Goal: Task Accomplishment & Management: Manage account settings

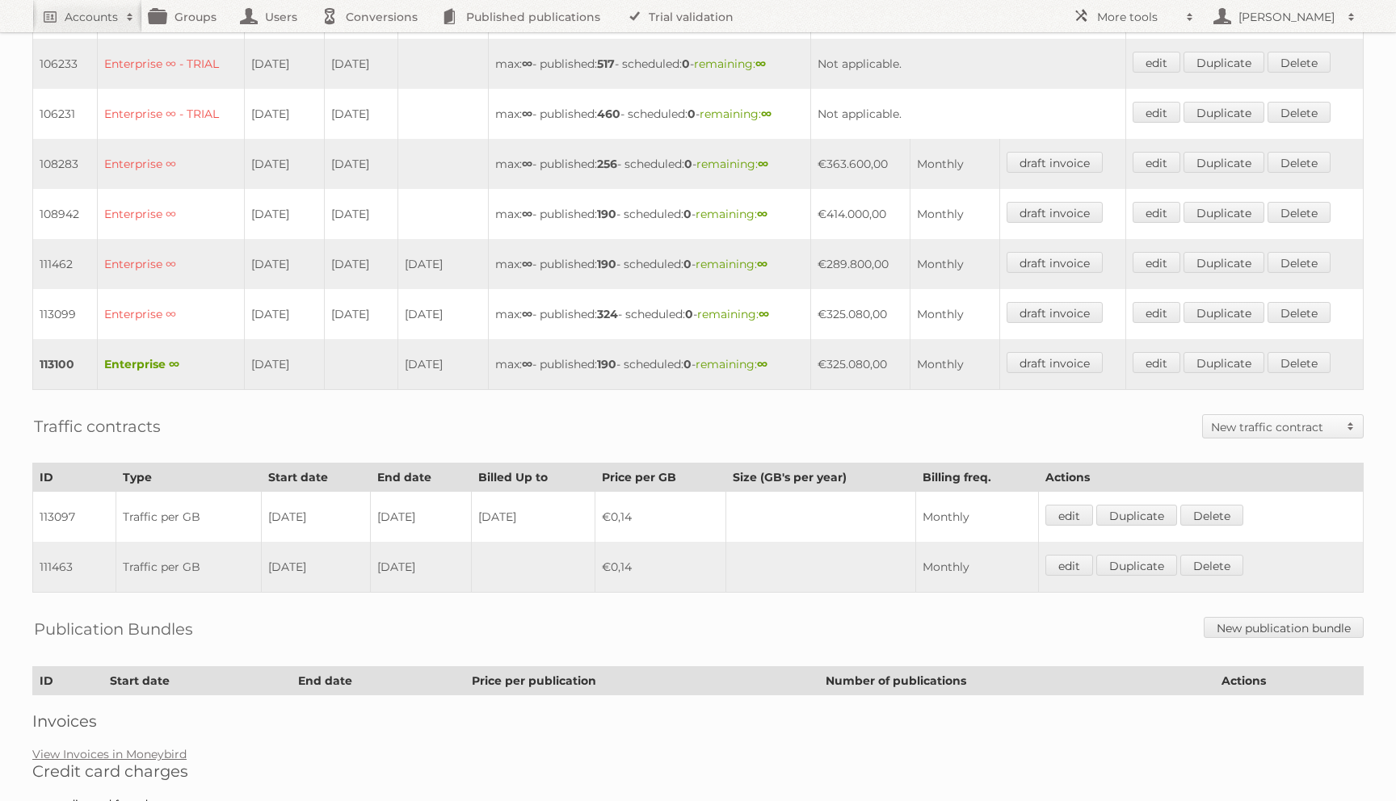
scroll to position [562, 0]
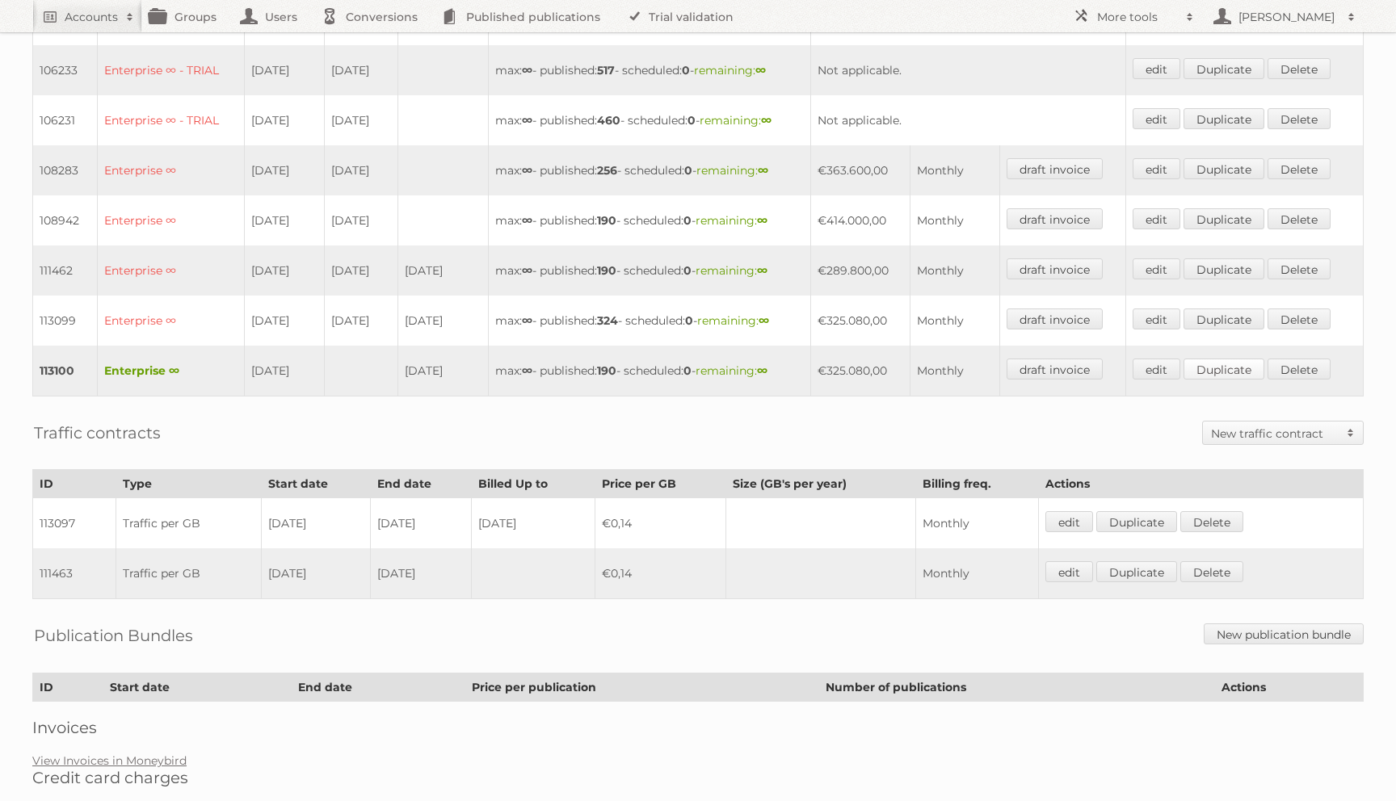
click at [1224, 360] on link "Duplicate" at bounding box center [1223, 369] width 81 height 21
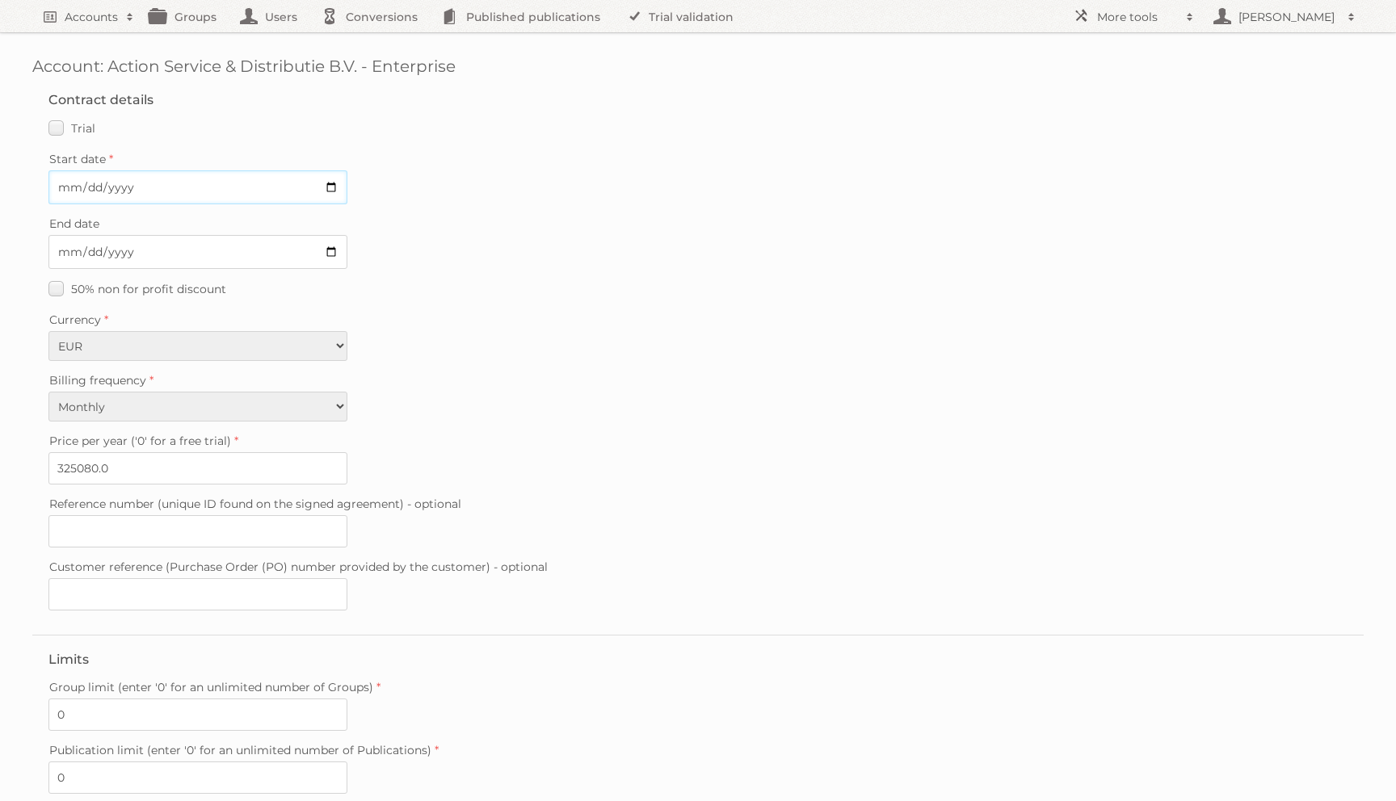
click at [62, 188] on input "Start date" at bounding box center [197, 187] width 299 height 34
type input "2025-10-01"
click at [65, 256] on input "End date" at bounding box center [197, 252] width 299 height 34
type input "2026-06-30"
drag, startPoint x: 97, startPoint y: 464, endPoint x: 27, endPoint y: 464, distance: 70.3
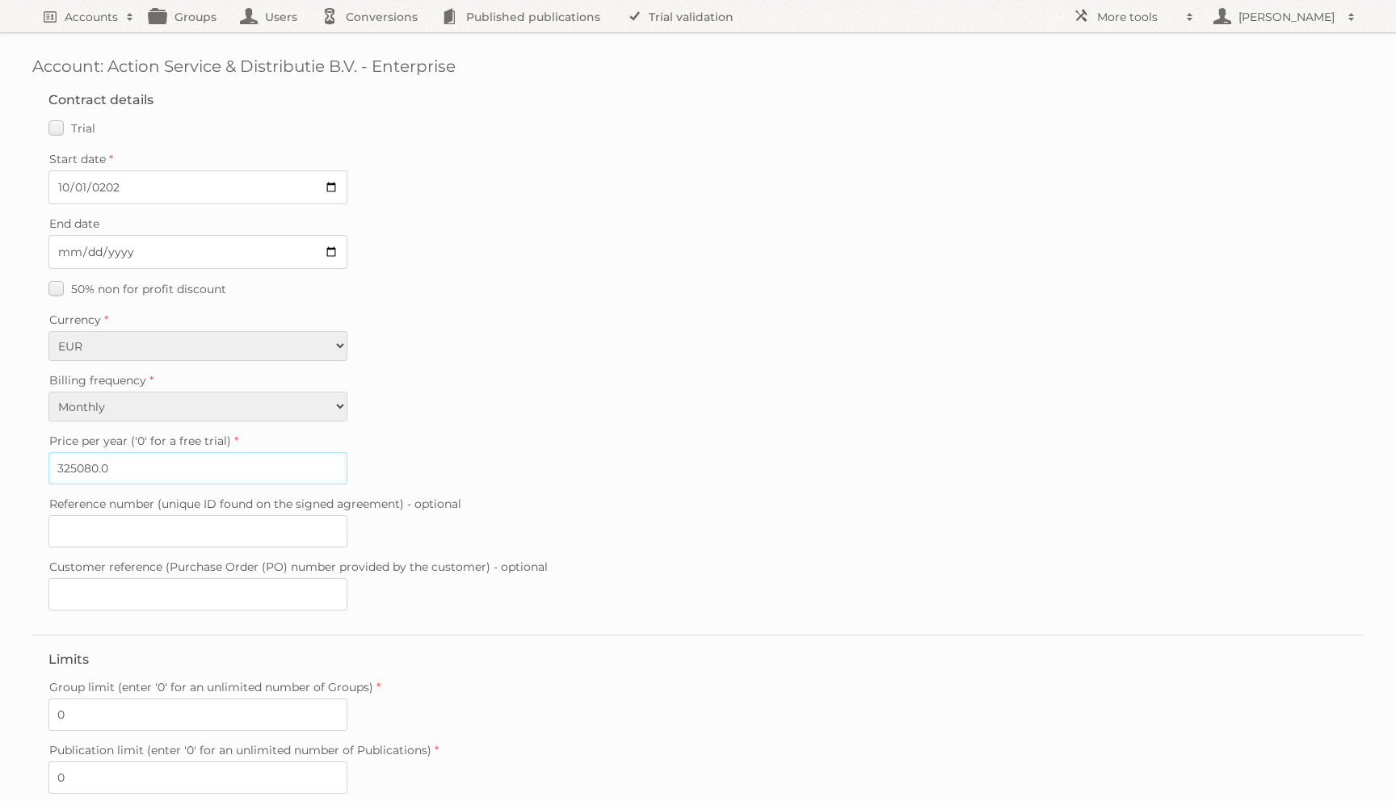
click at [27, 464] on div "Account: Action Service & Distributie B.V. - Enterprise Contract details Trial …" at bounding box center [698, 505] width 1396 height 1011
paste input "655"
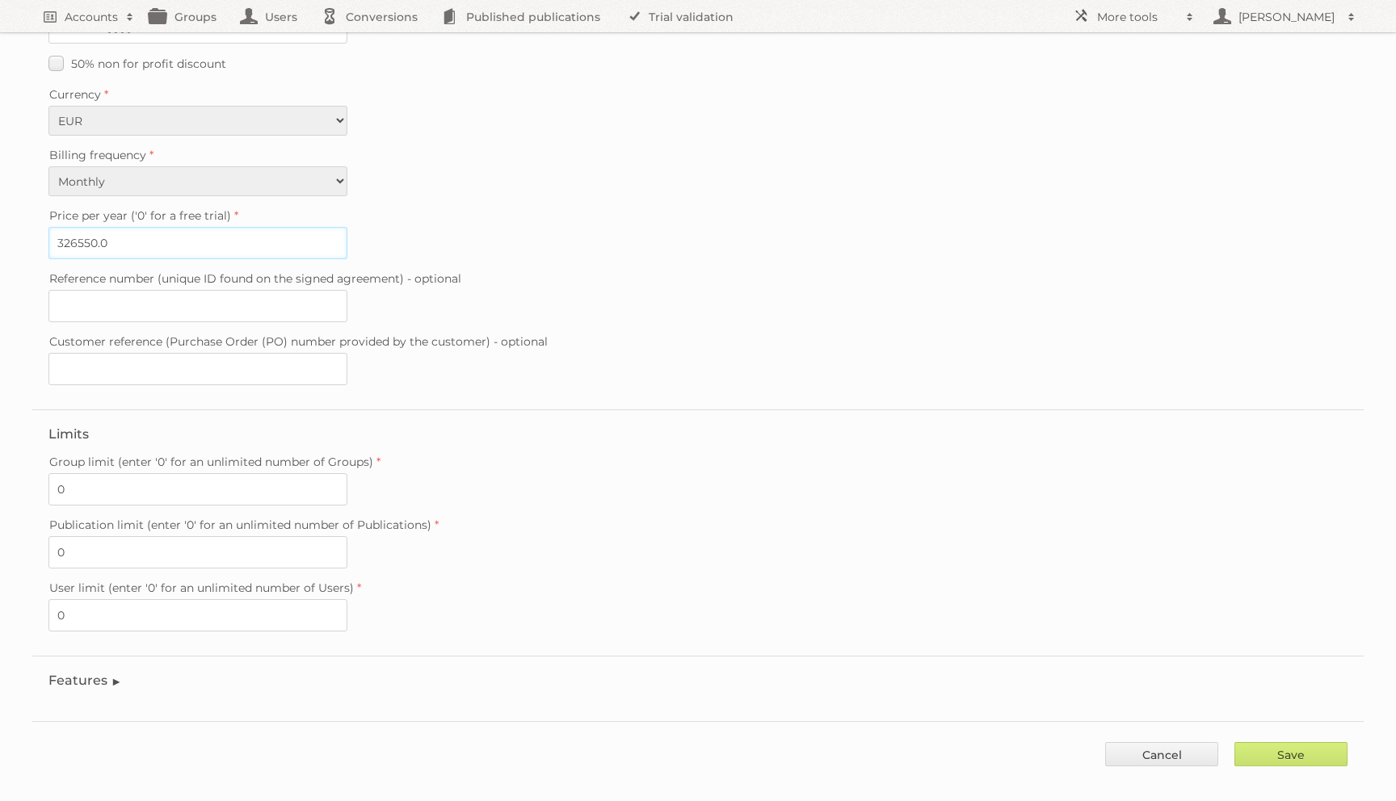
scroll to position [228, 0]
type input "326550.0"
click at [1301, 740] on input "Save" at bounding box center [1290, 752] width 113 height 24
type input "..."
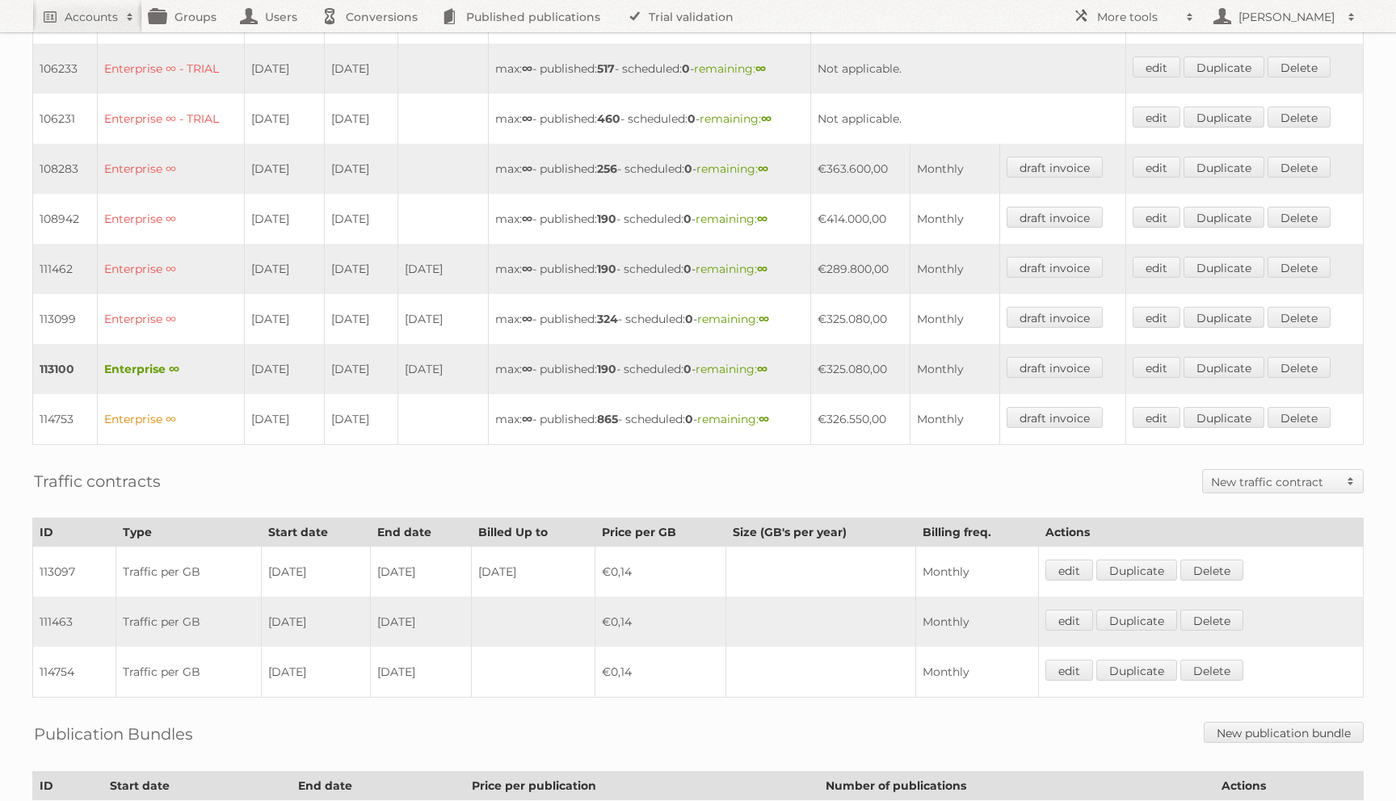
scroll to position [711, 0]
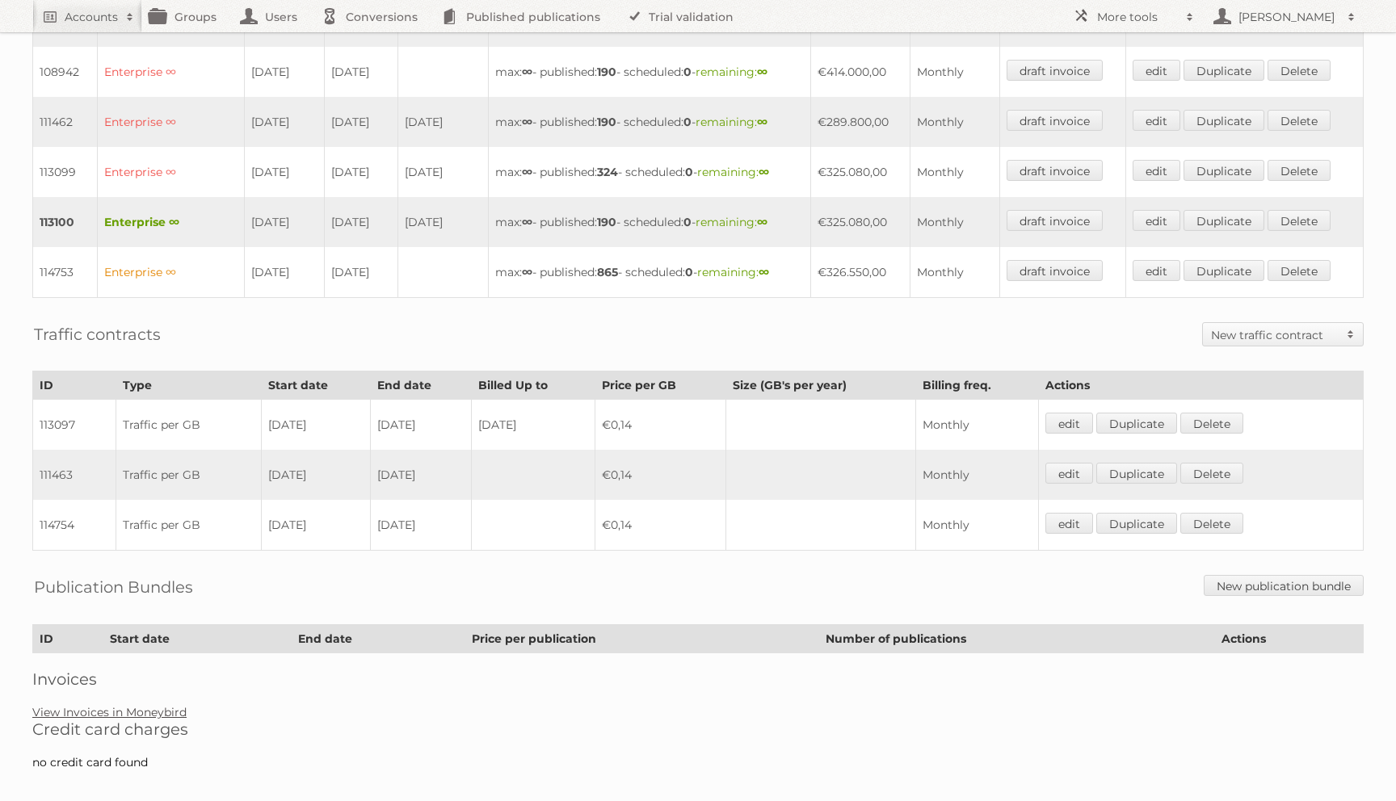
click at [123, 705] on link "View Invoices in Moneybird" at bounding box center [109, 712] width 154 height 15
click at [1250, 260] on link "Duplicate" at bounding box center [1223, 270] width 81 height 21
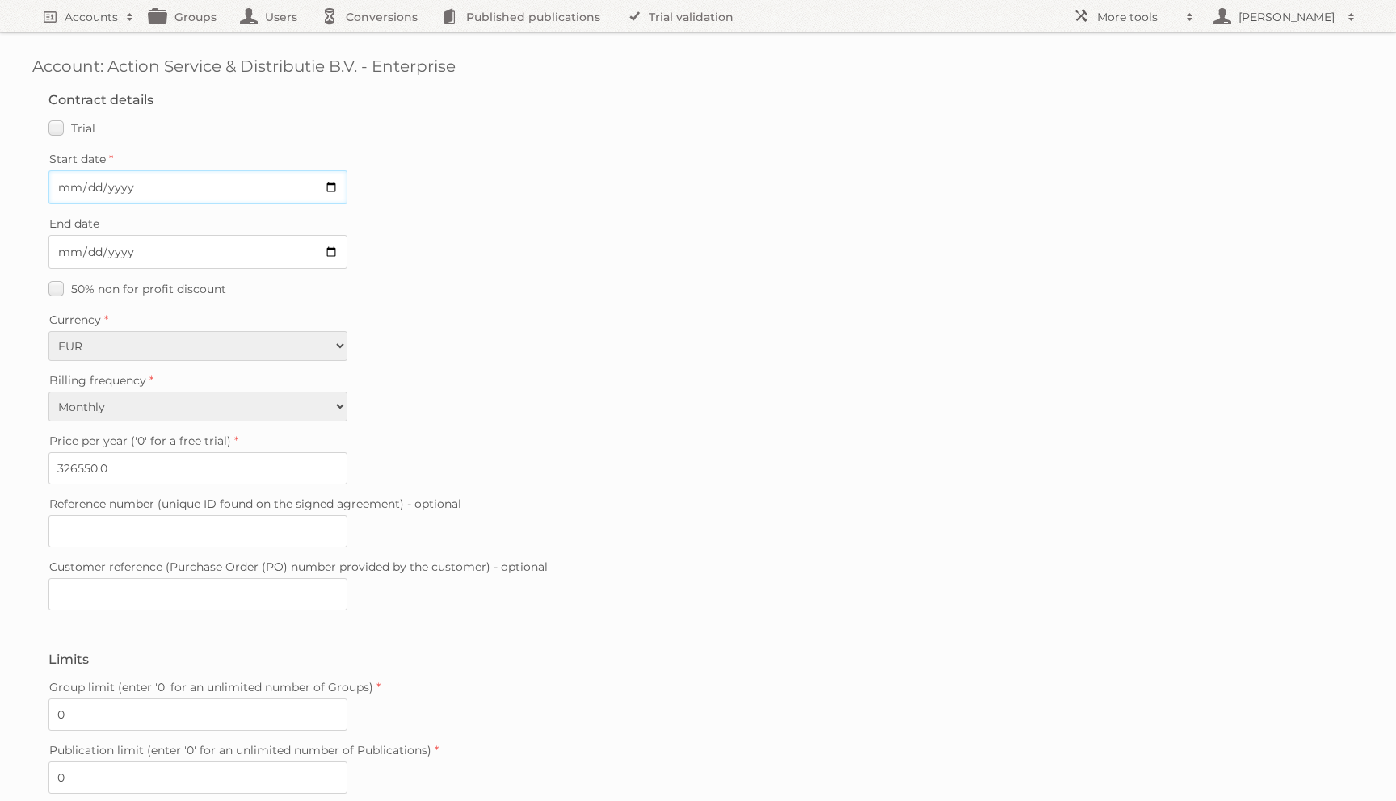
click at [65, 181] on input "Start date" at bounding box center [197, 187] width 299 height 34
type input "2026-07-01"
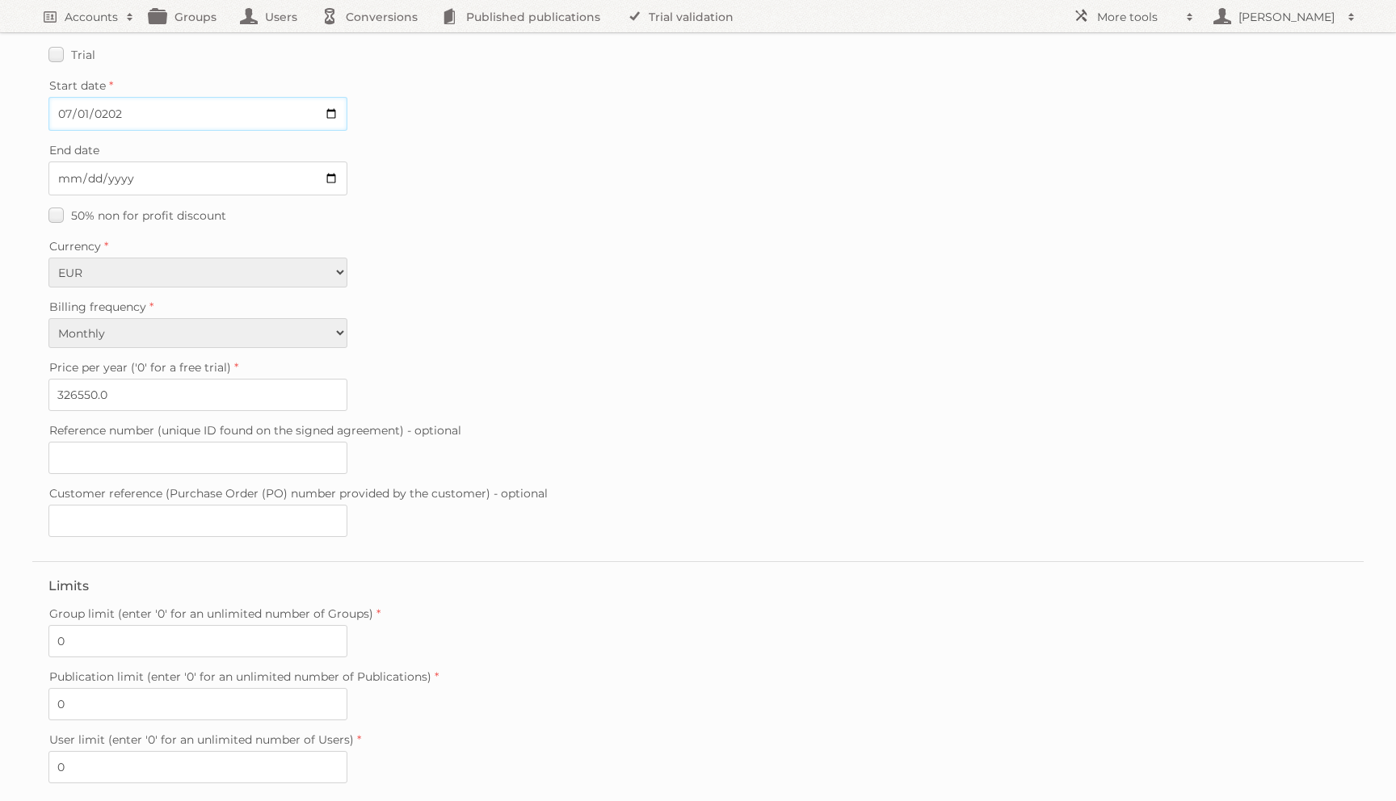
scroll to position [228, 0]
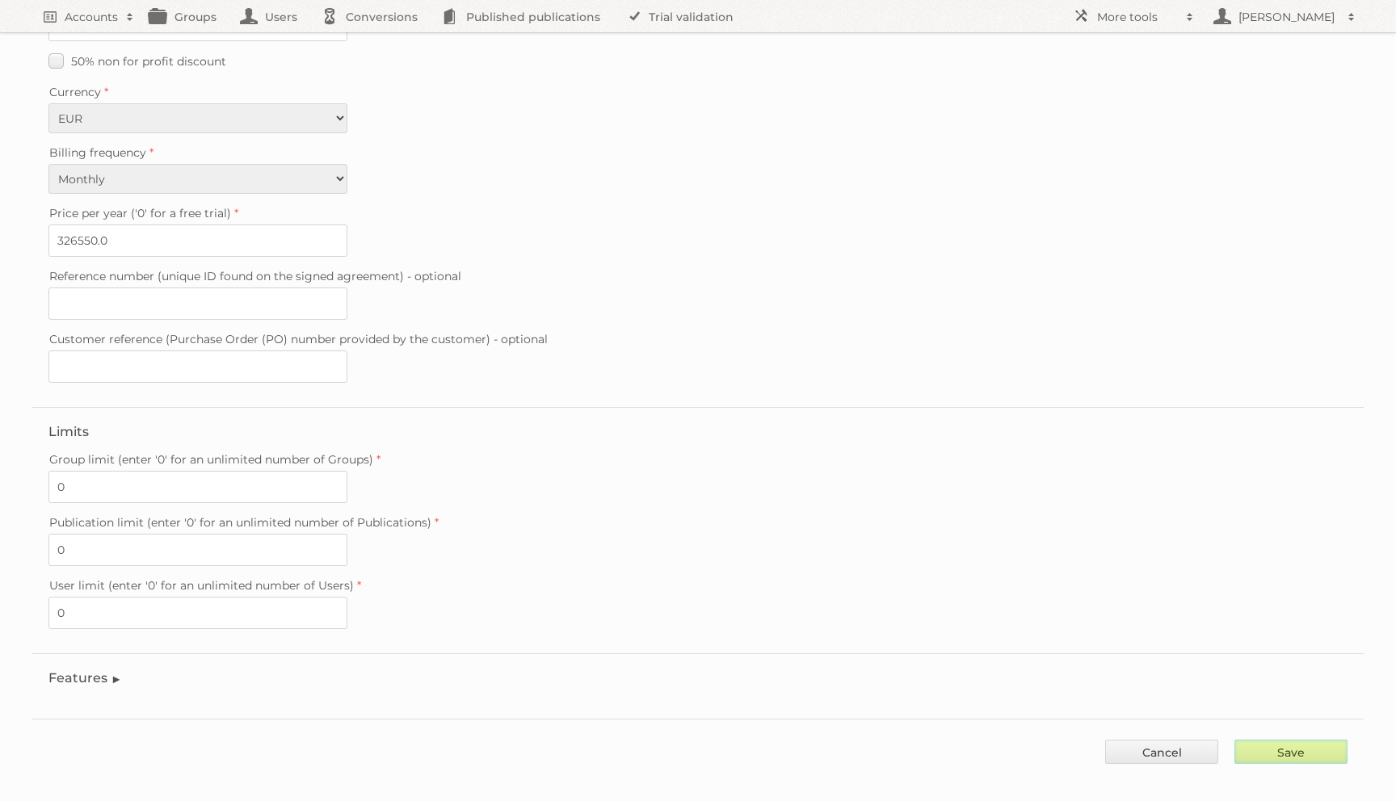
click at [1245, 740] on input "Save" at bounding box center [1290, 752] width 113 height 24
type input "..."
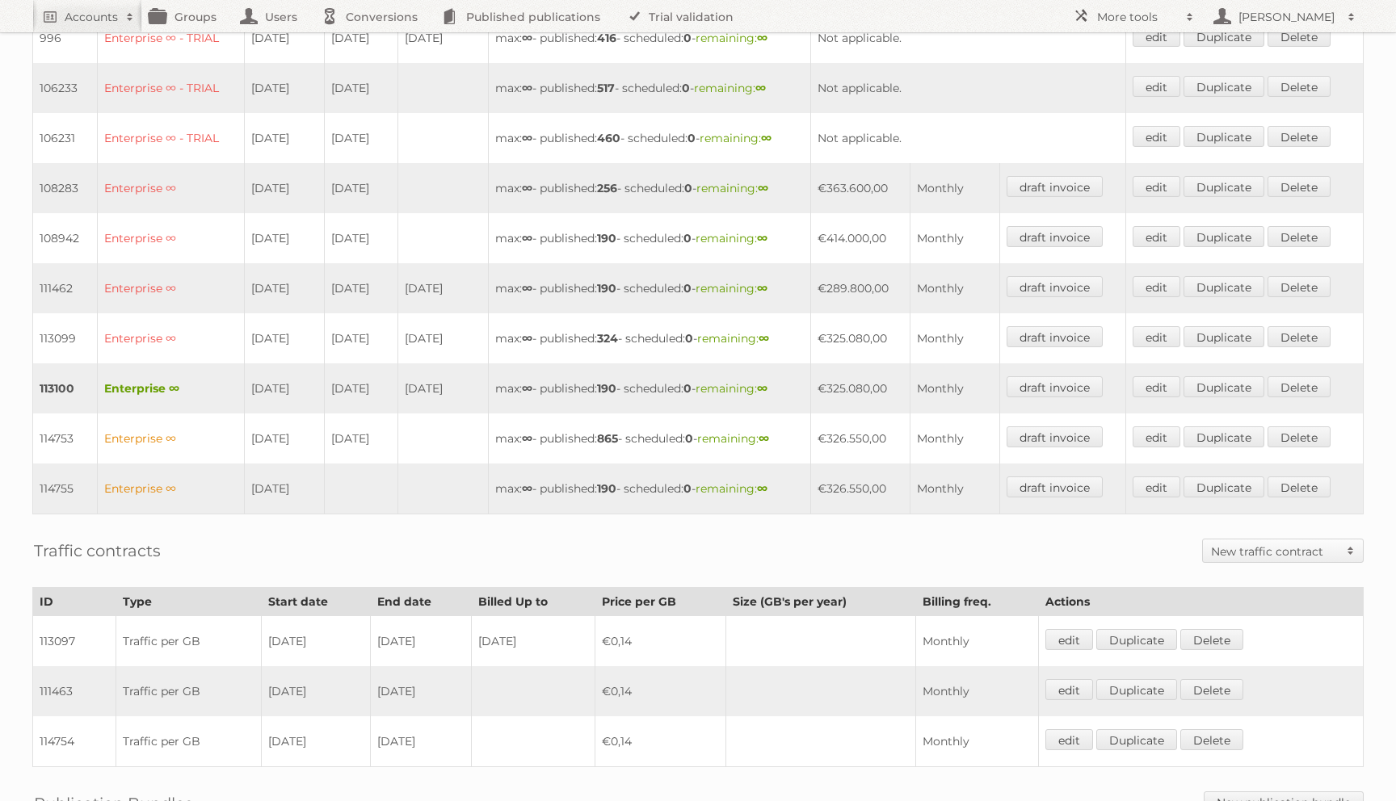
scroll to position [539, 0]
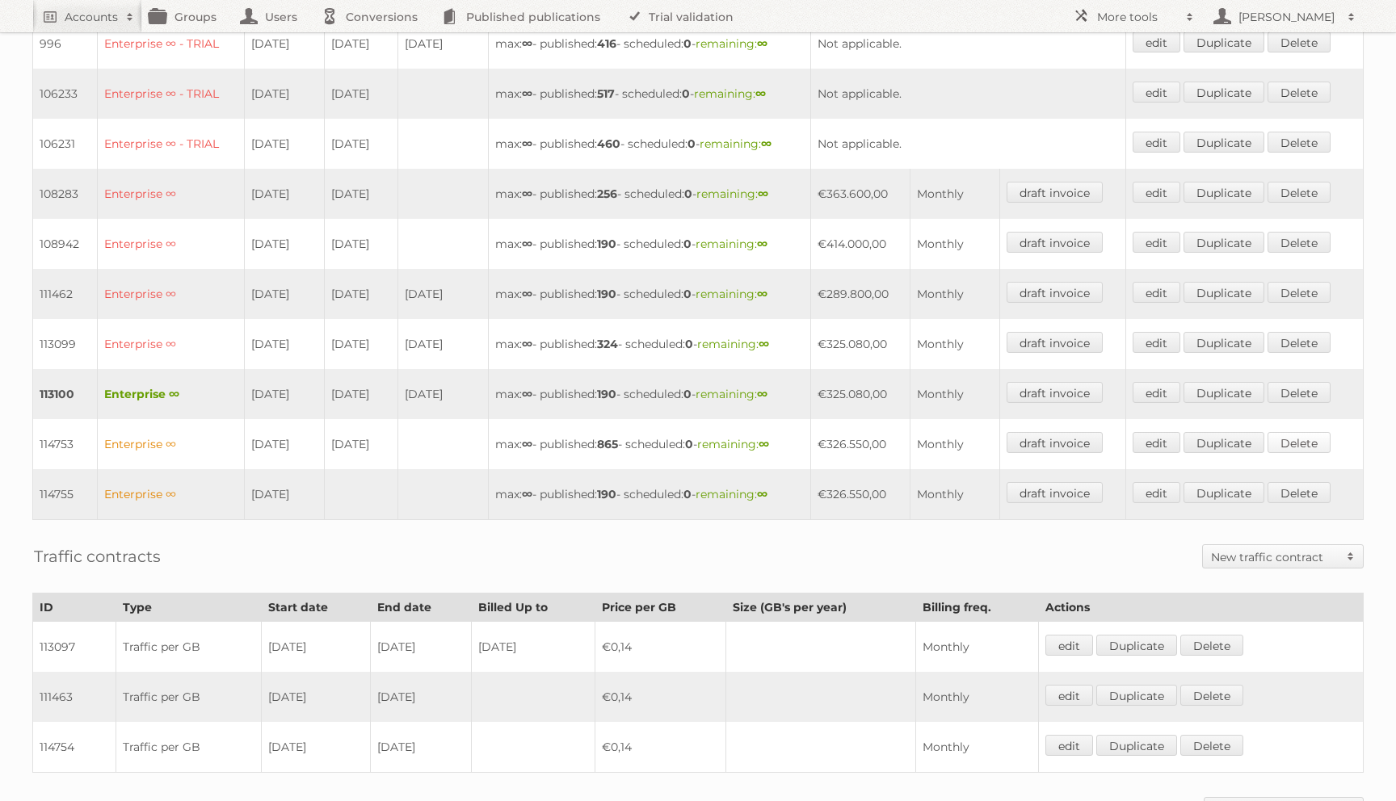
click at [1296, 432] on link "Delete" at bounding box center [1298, 442] width 63 height 21
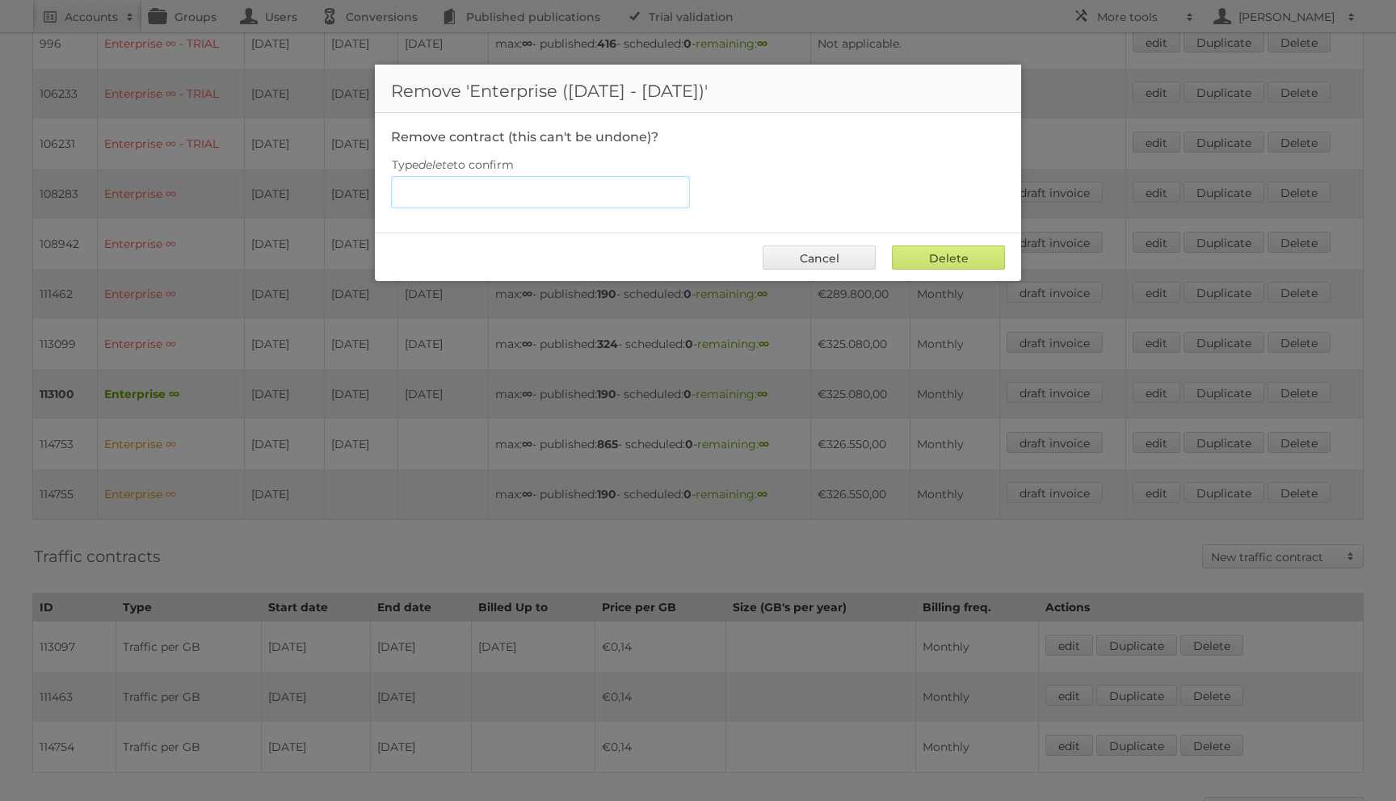
click at [566, 198] on input "Type delete to confirm" at bounding box center [540, 192] width 299 height 32
type input "delete"
click at [892, 246] on input "Delete" at bounding box center [948, 258] width 113 height 24
type input "Delete"
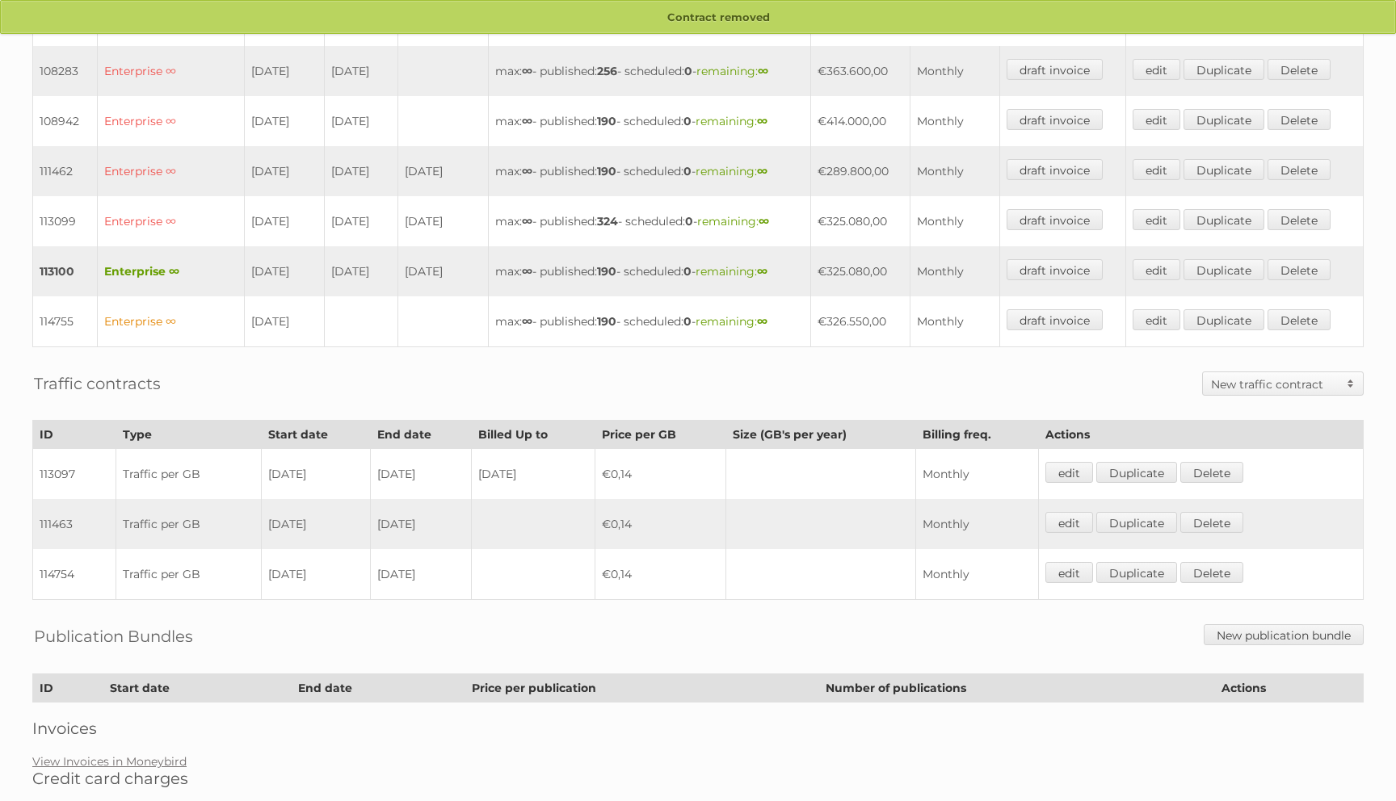
scroll to position [645, 0]
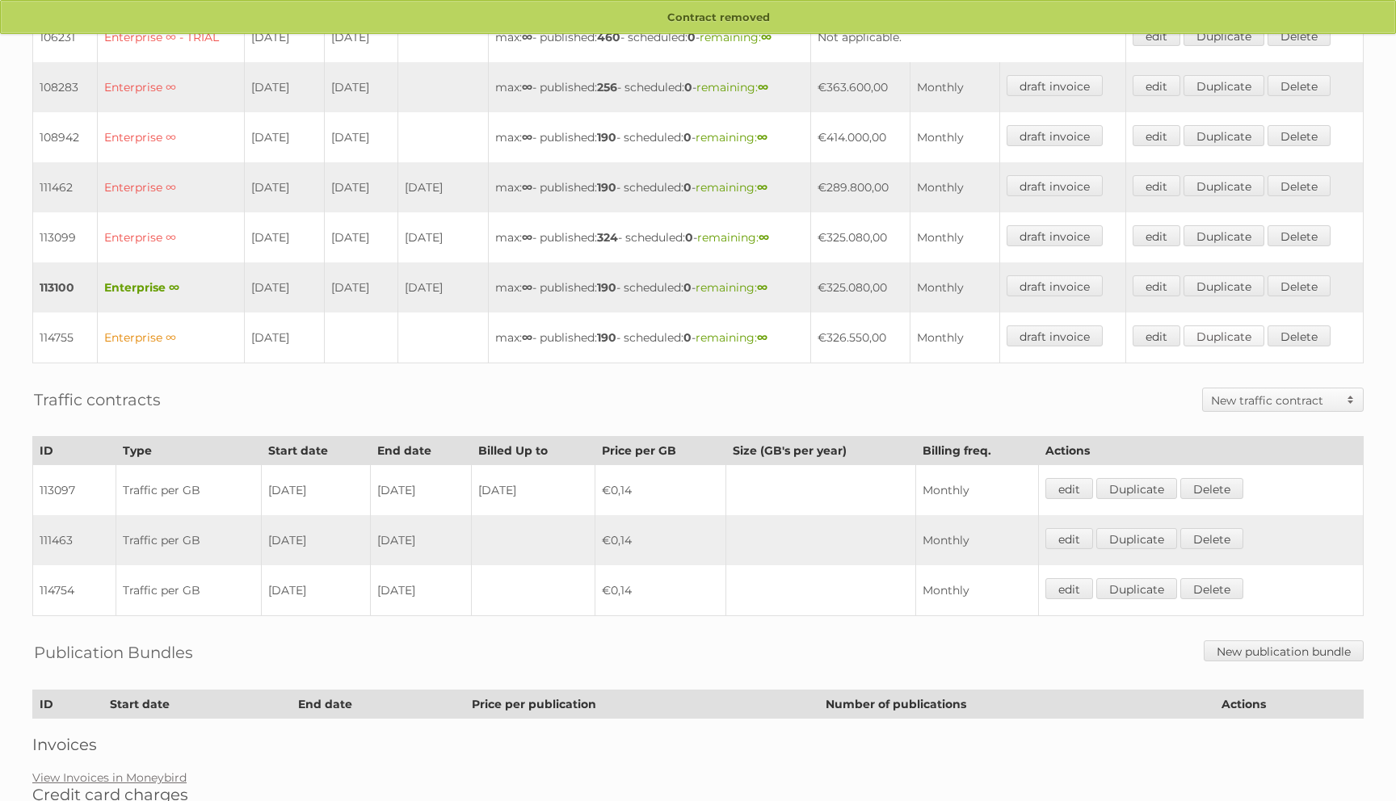
click at [1213, 325] on link "Duplicate" at bounding box center [1223, 335] width 81 height 21
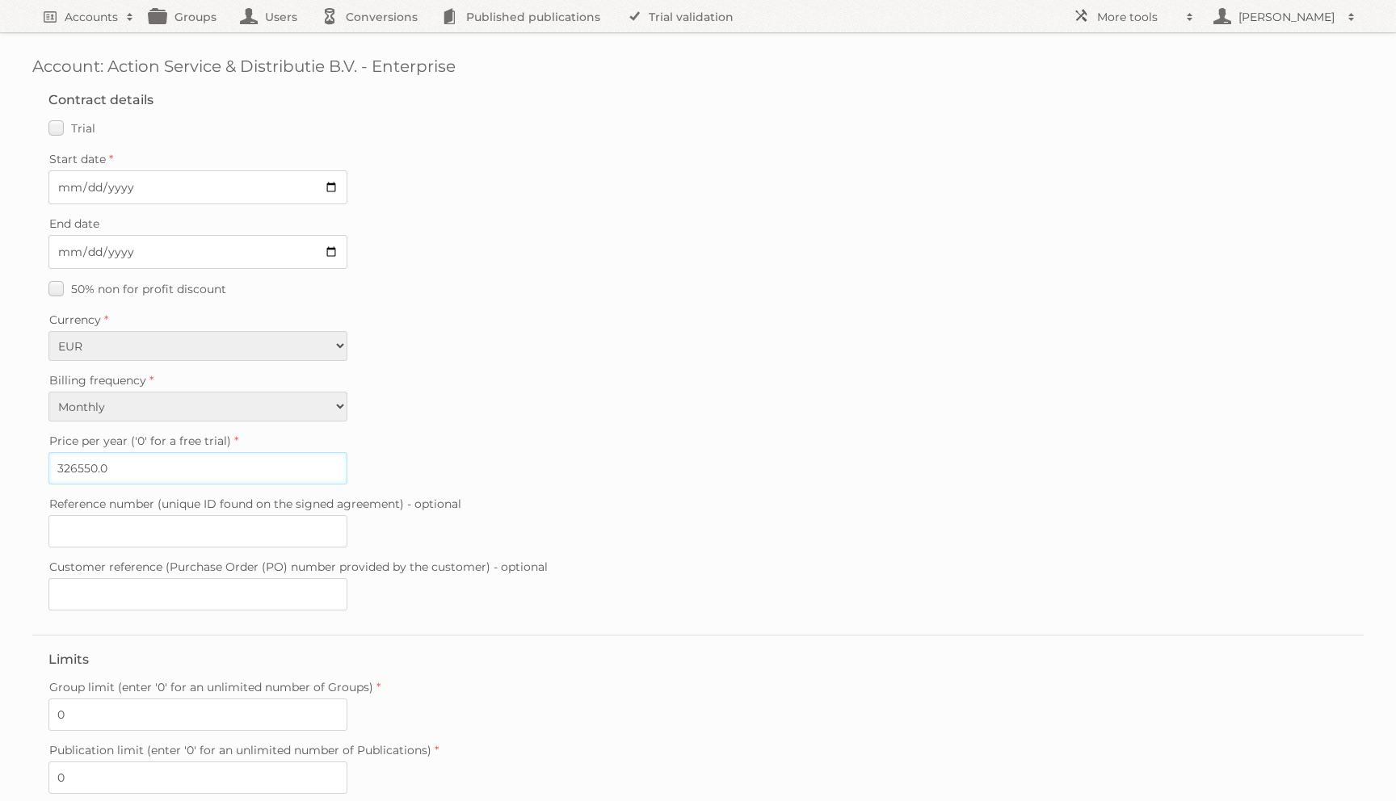
click at [117, 464] on input "326550.0" at bounding box center [197, 468] width 299 height 32
paste input "4272"
type input "342720"
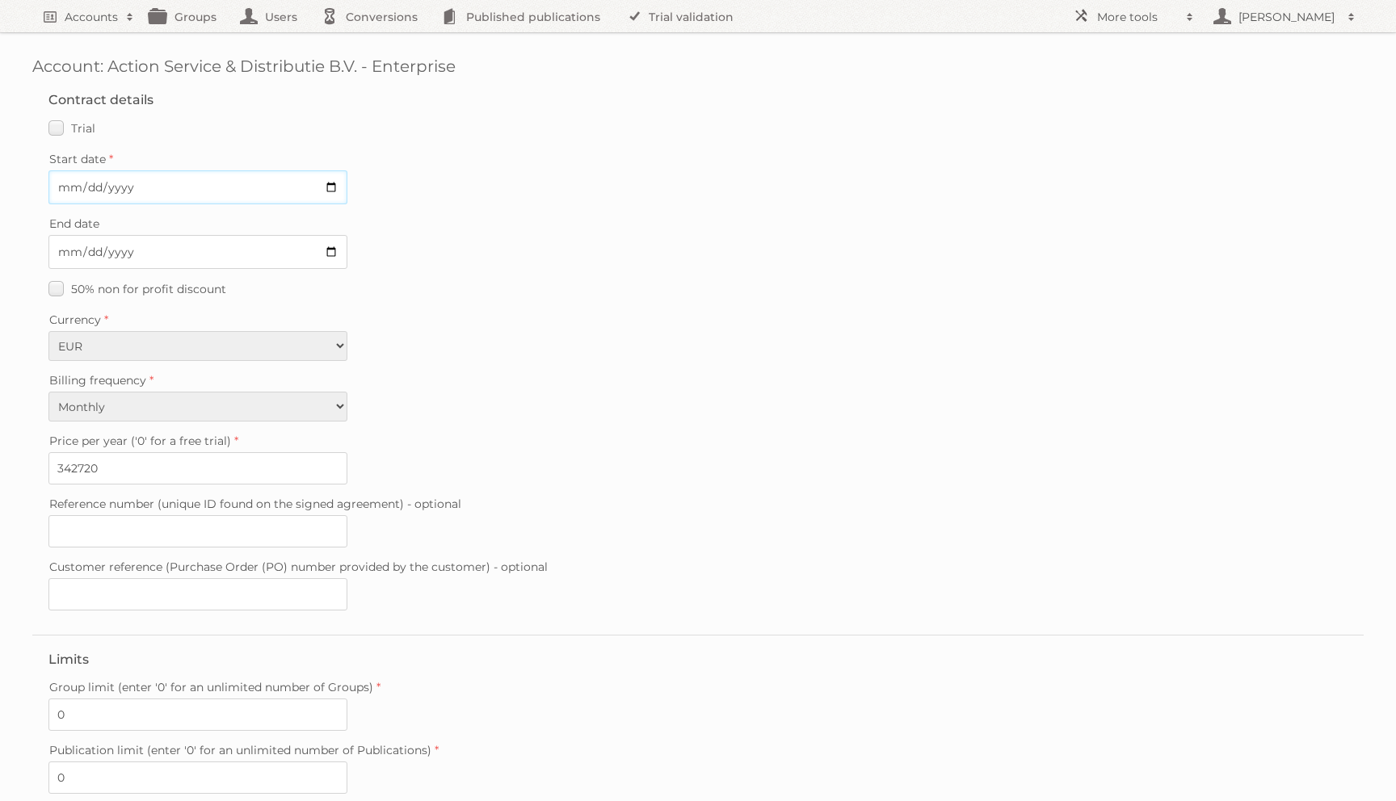
click at [61, 186] on input "Start date" at bounding box center [197, 187] width 299 height 34
type input "0292-10-01"
type input "2025-10-01"
click at [61, 246] on input "End date" at bounding box center [197, 252] width 299 height 34
type input "2026-06-30"
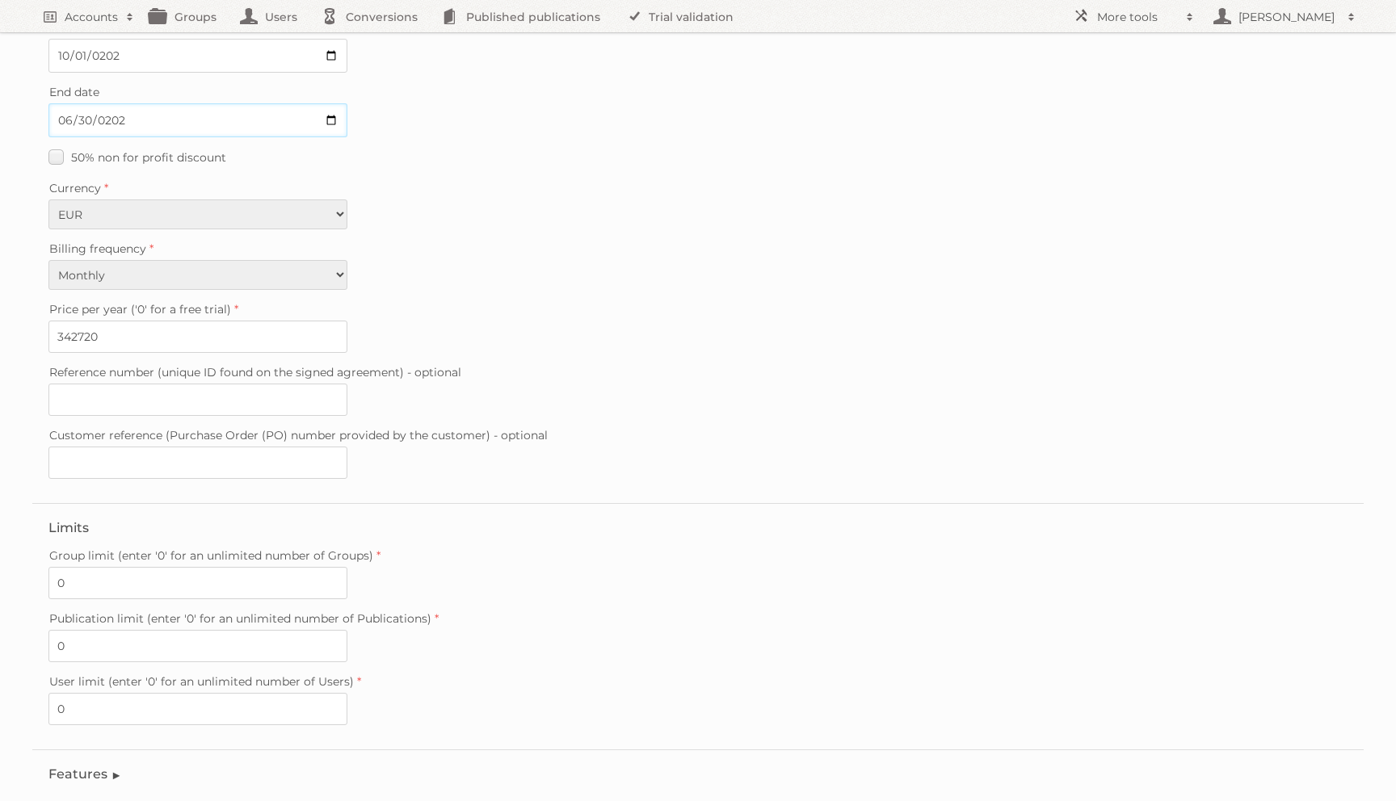
scroll to position [228, 0]
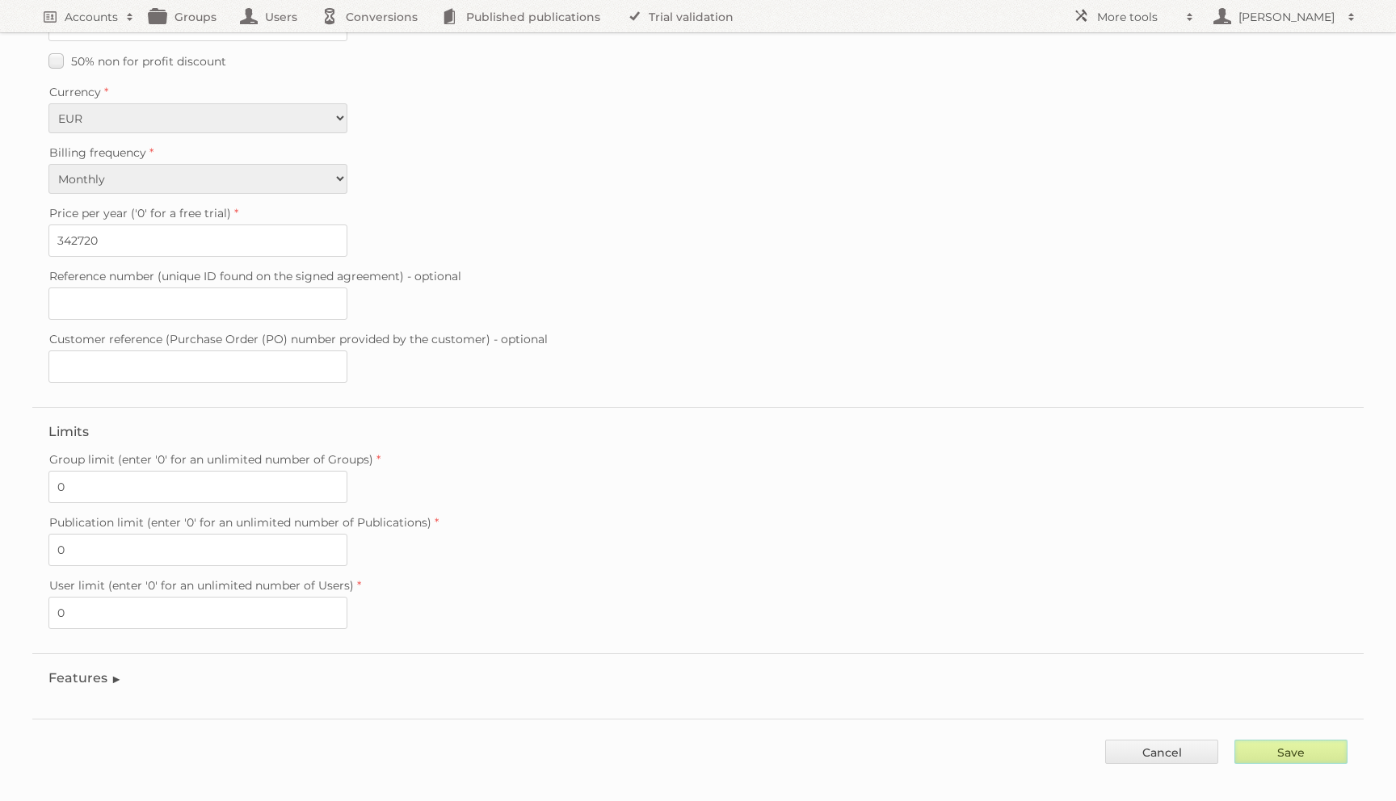
click at [1260, 740] on input "Save" at bounding box center [1290, 752] width 113 height 24
type input "..."
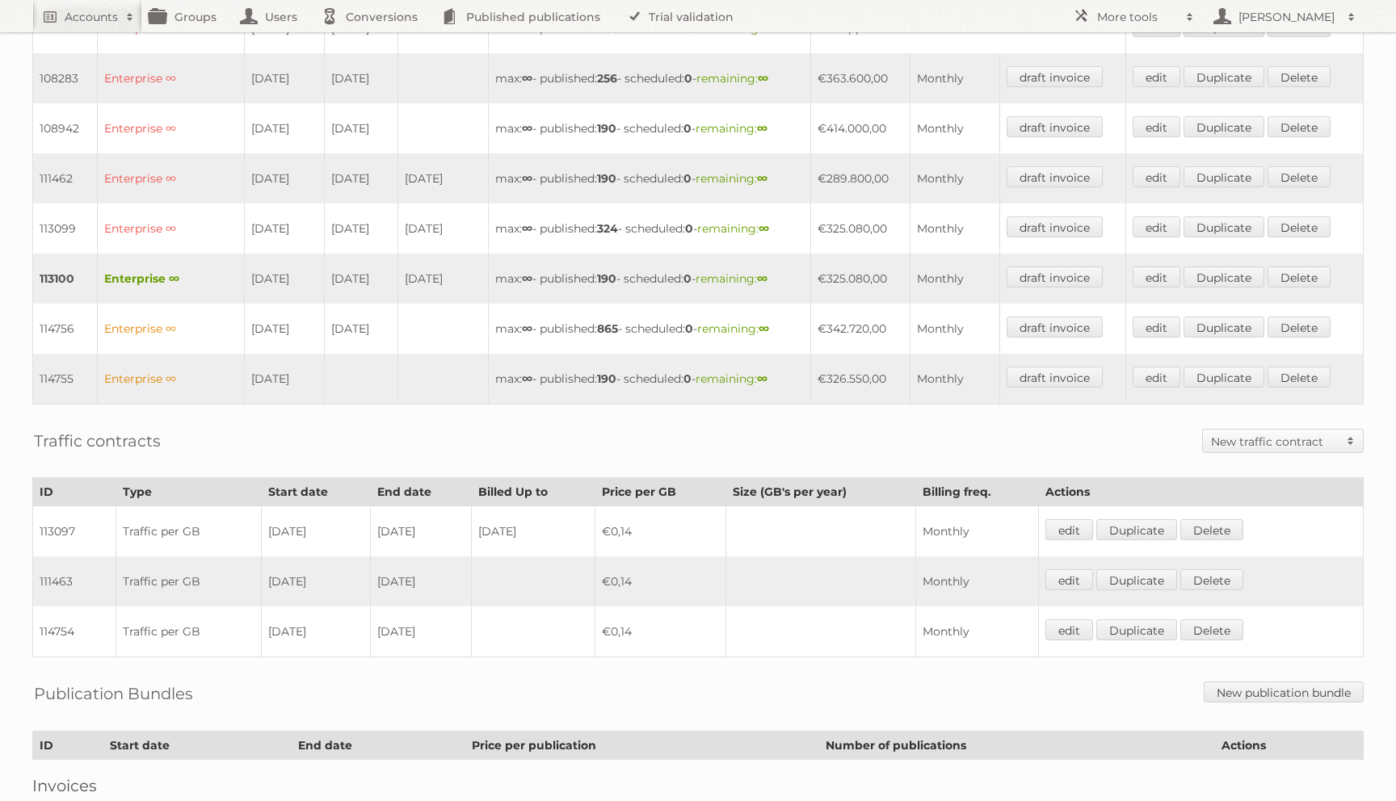
scroll to position [676, 0]
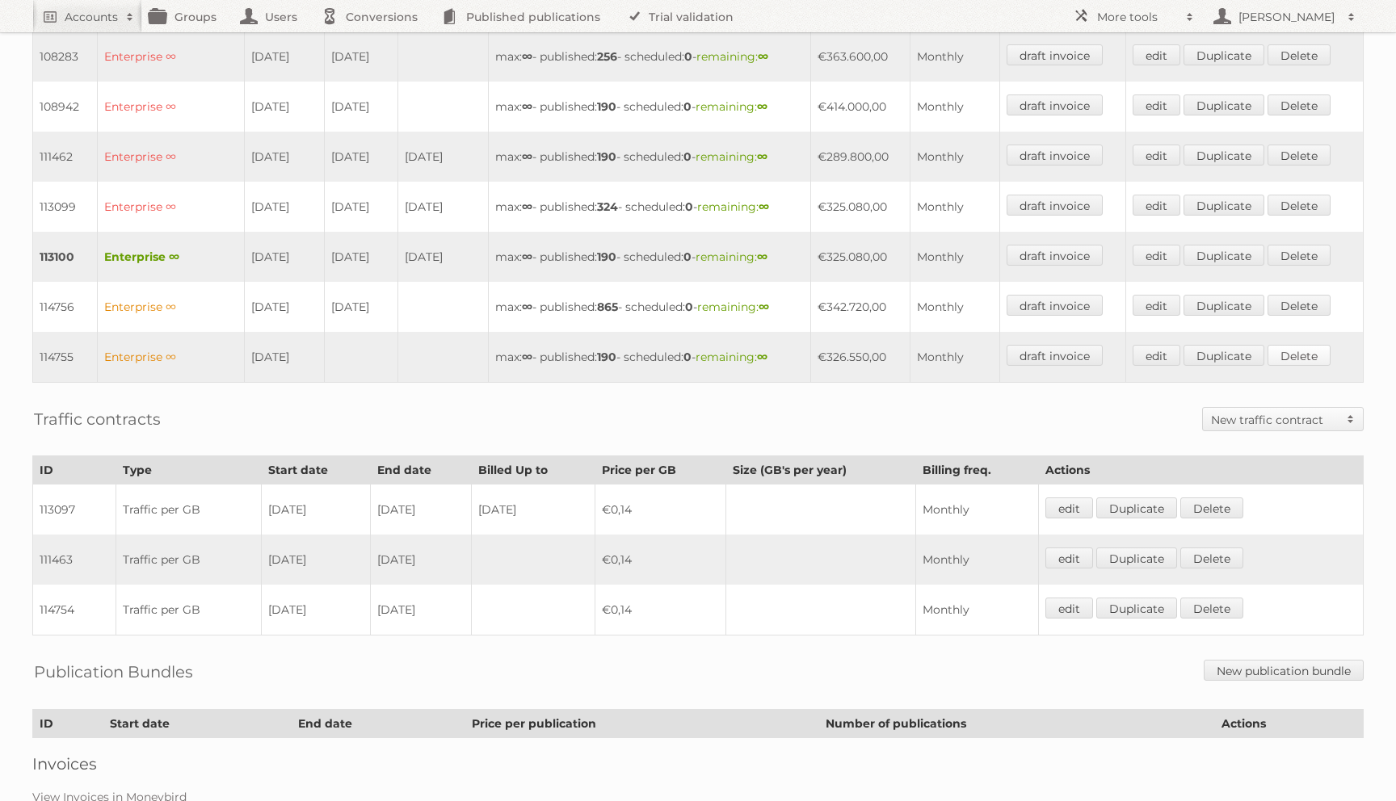
click at [1290, 345] on link "Delete" at bounding box center [1298, 355] width 63 height 21
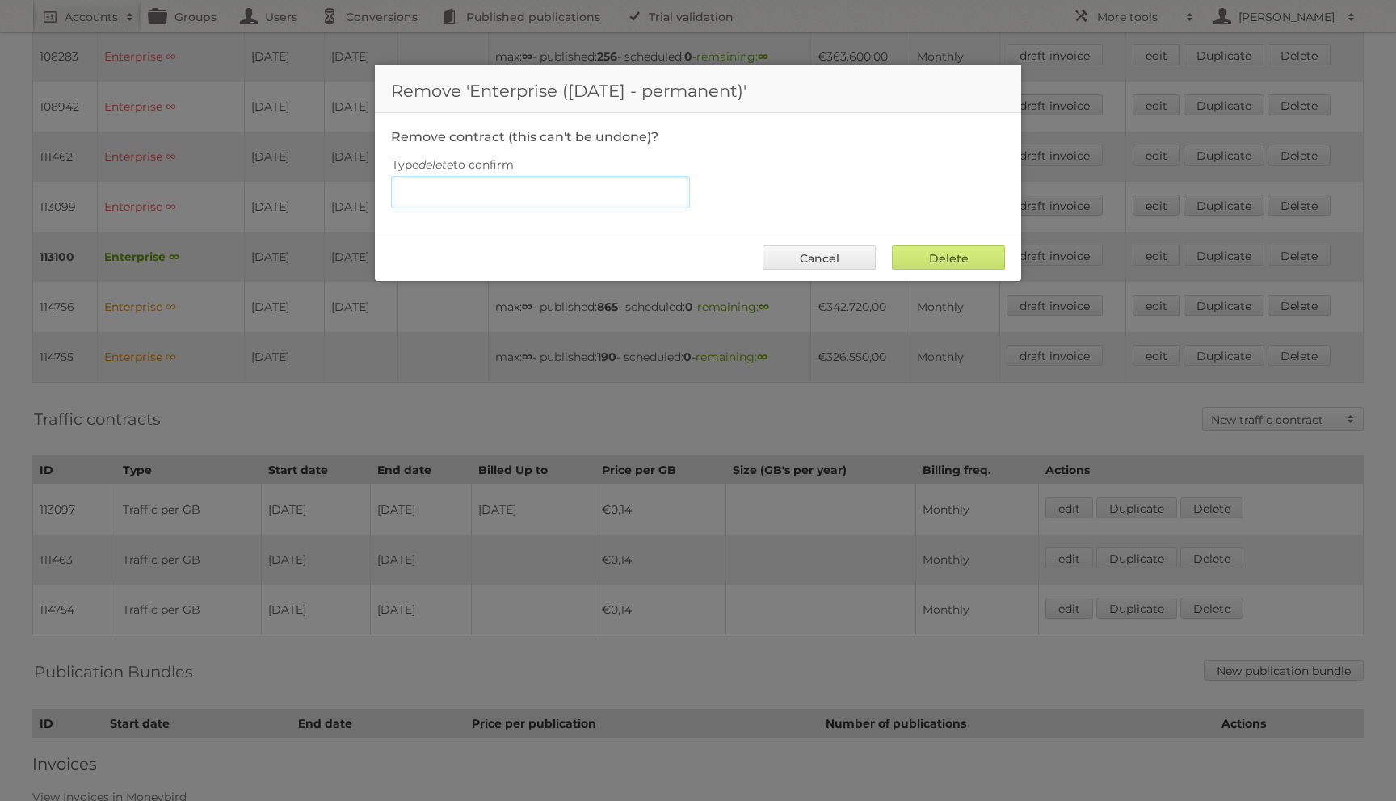
click at [581, 191] on input "Type delete to confirm" at bounding box center [540, 192] width 299 height 32
type input "delete"
click at [892, 246] on input "Delete" at bounding box center [948, 258] width 113 height 24
type input "Delete"
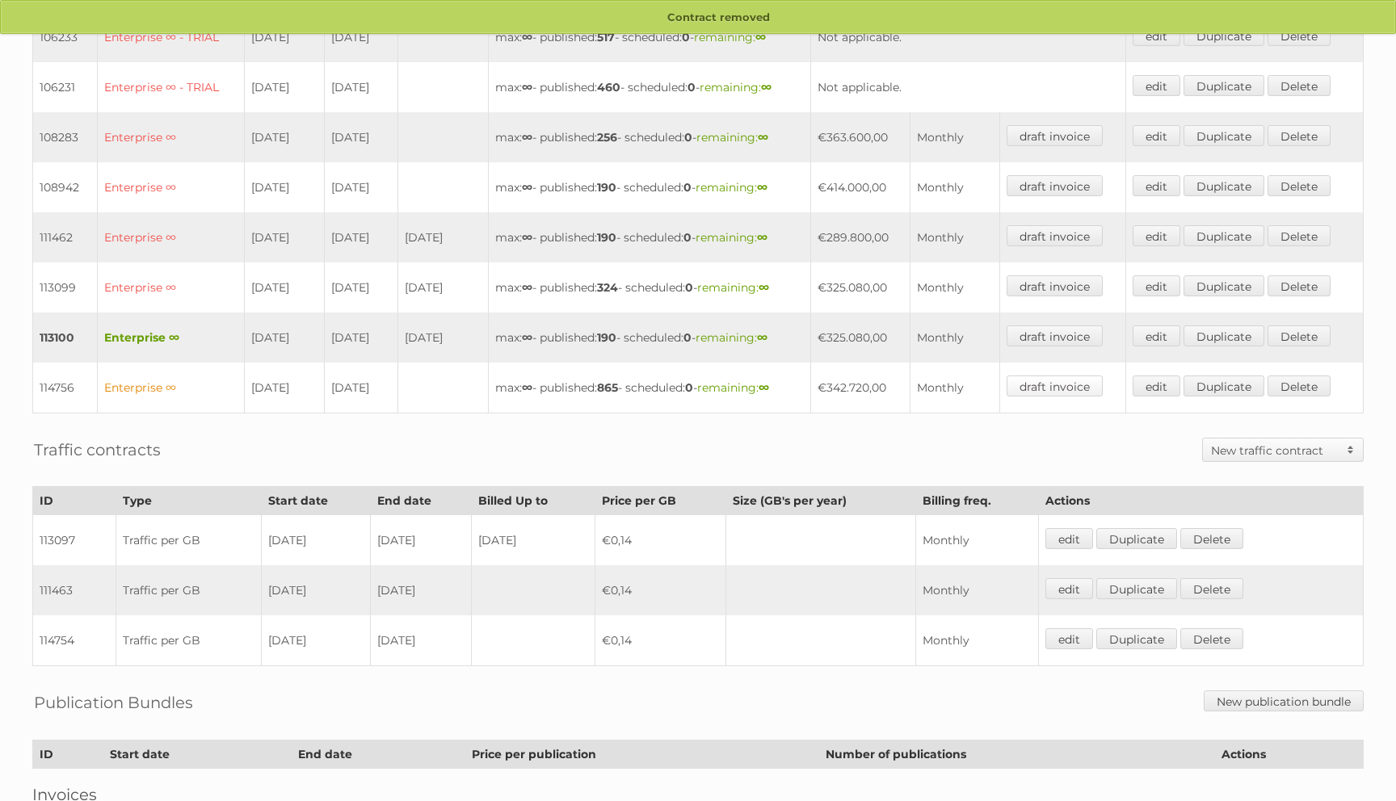
scroll to position [588, 0]
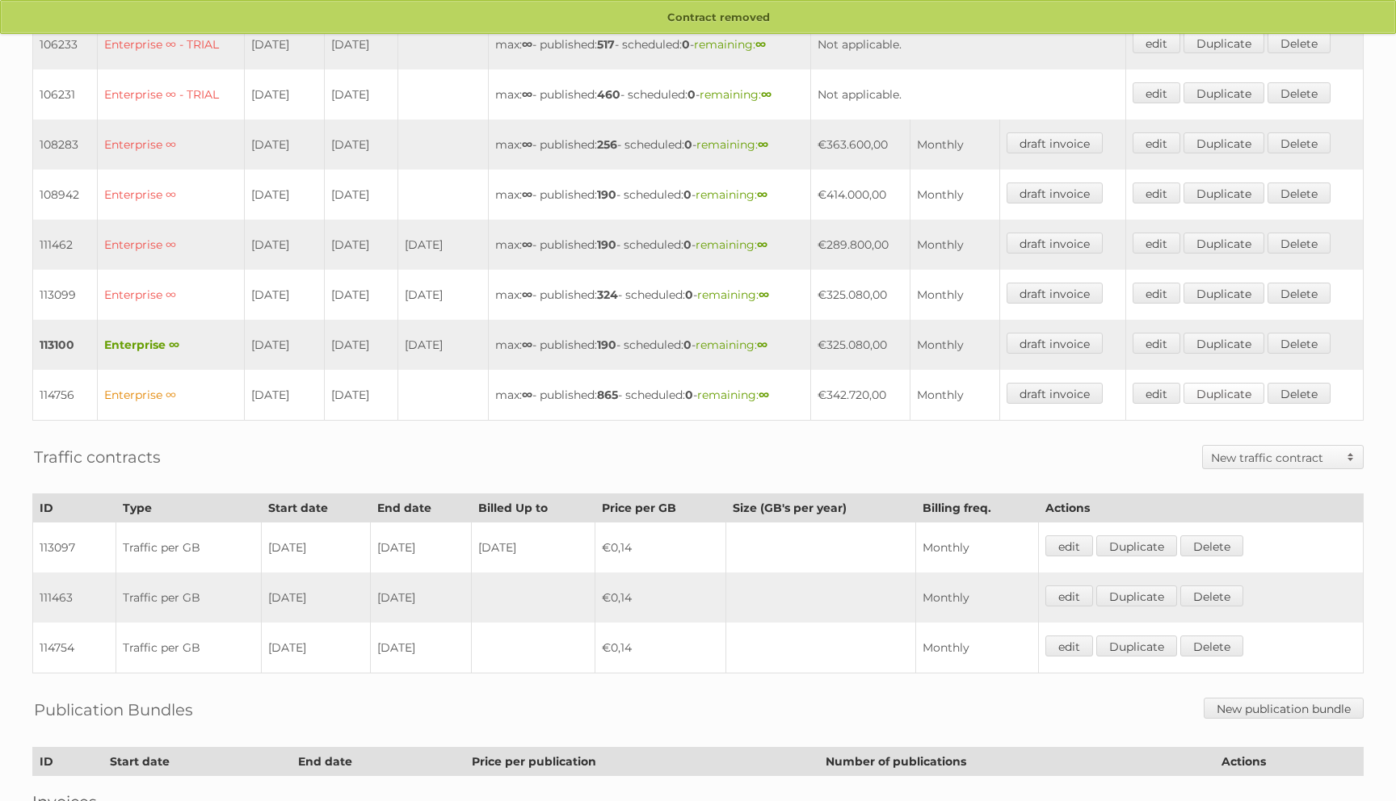
click at [1225, 383] on link "Duplicate" at bounding box center [1223, 393] width 81 height 21
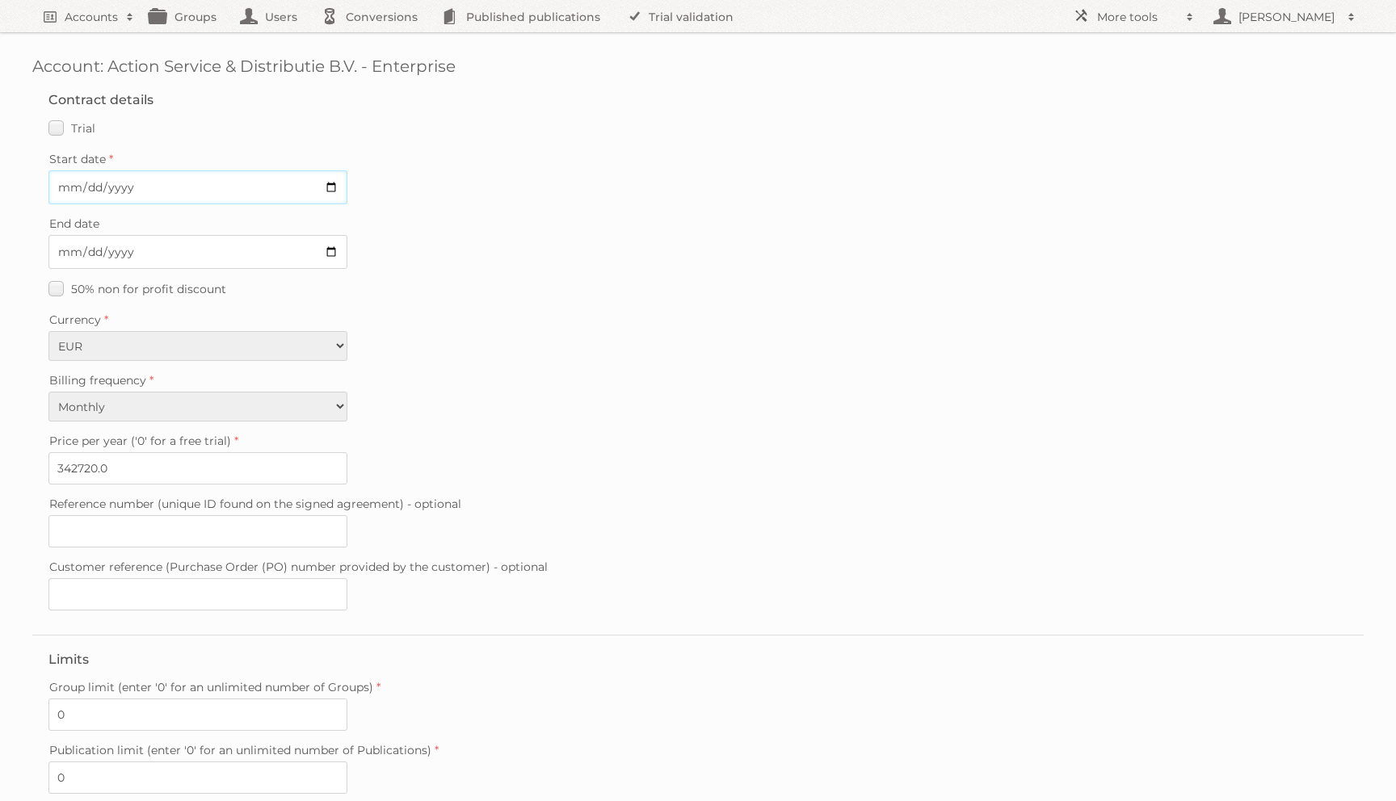
click at [65, 184] on input "Start date" at bounding box center [197, 187] width 299 height 34
type input "[DATE]"
click at [483, 420] on fieldset "Contract details Trial Verified trial Start date [DATE] End date 50% non for pr…" at bounding box center [697, 355] width 1331 height 559
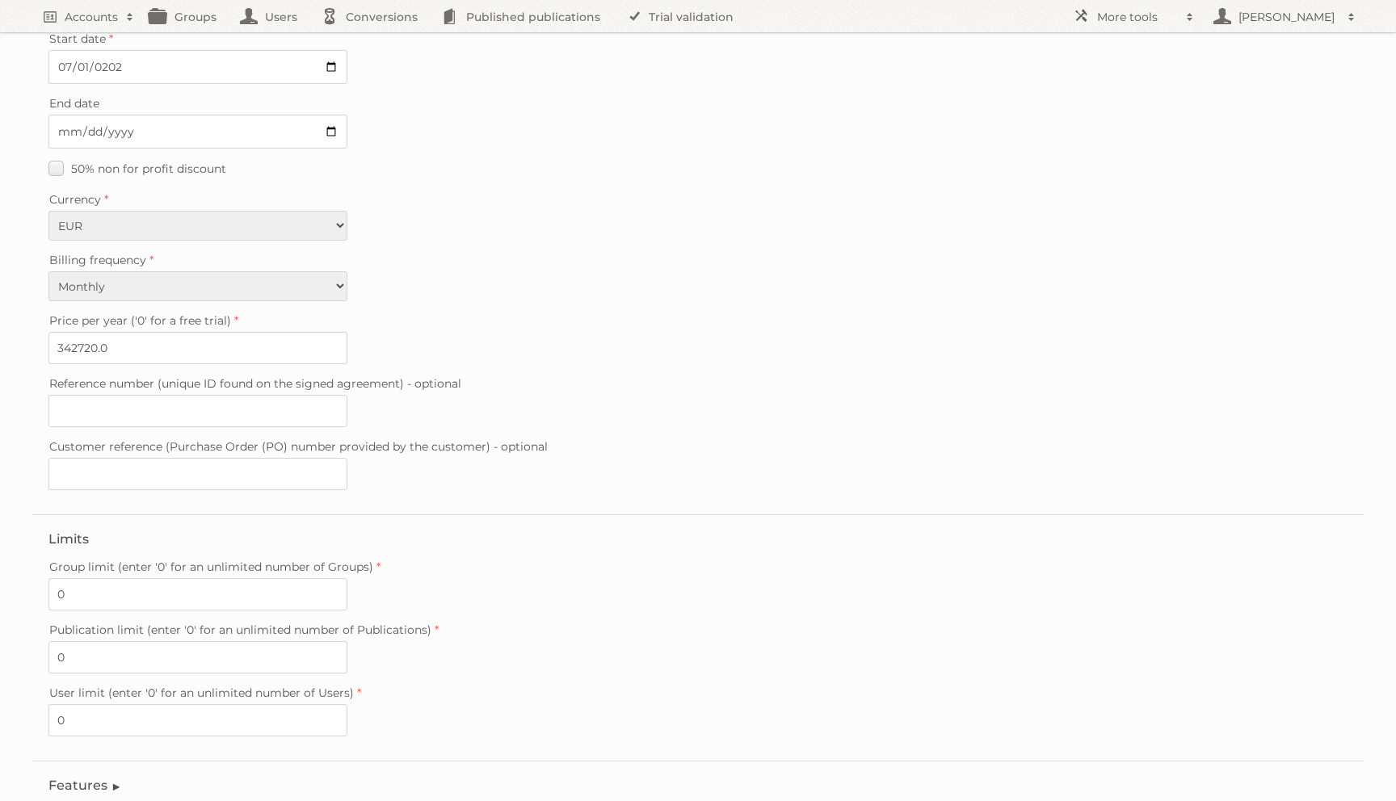
scroll to position [228, 0]
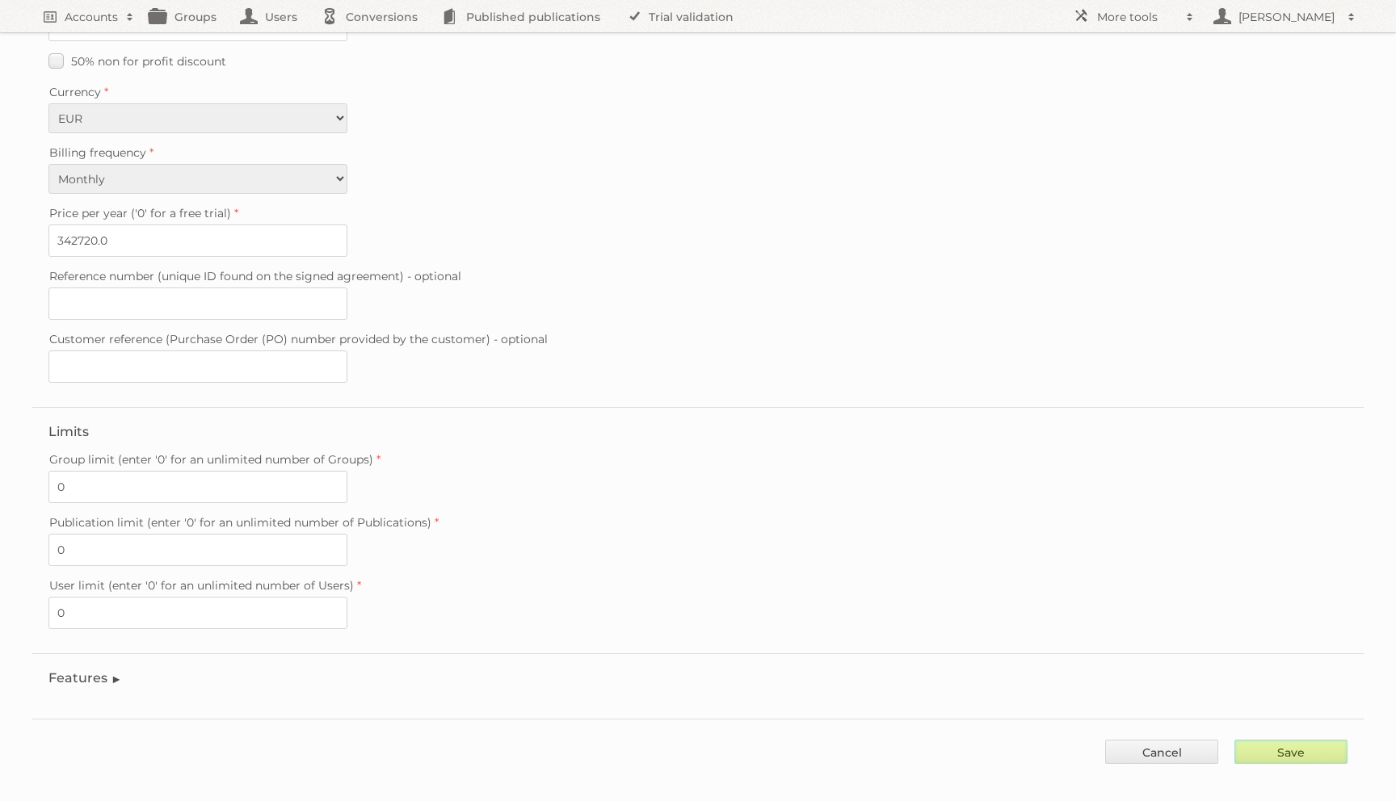
click at [1282, 745] on input "Save" at bounding box center [1290, 752] width 113 height 24
type input "..."
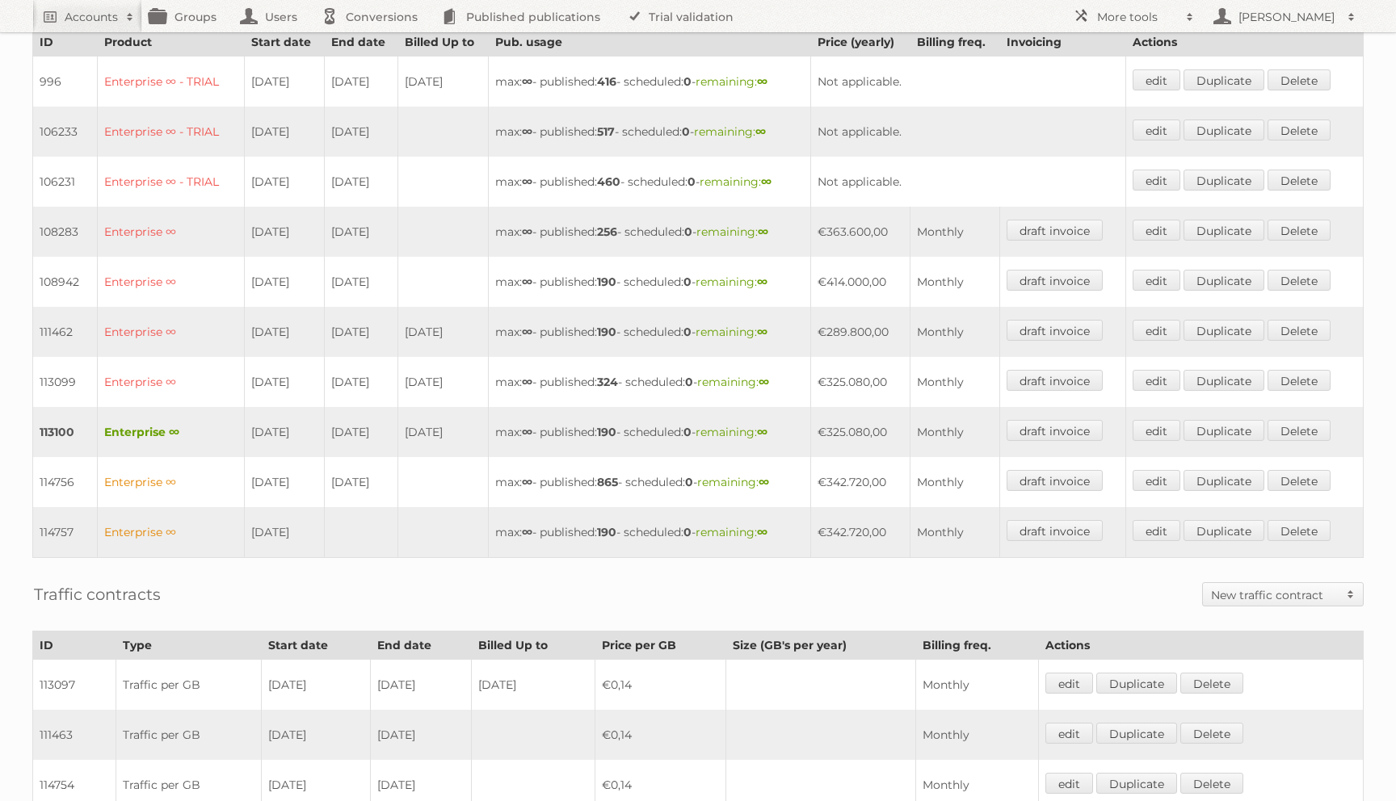
scroll to position [490, 0]
